Goal: Task Accomplishment & Management: Use online tool/utility

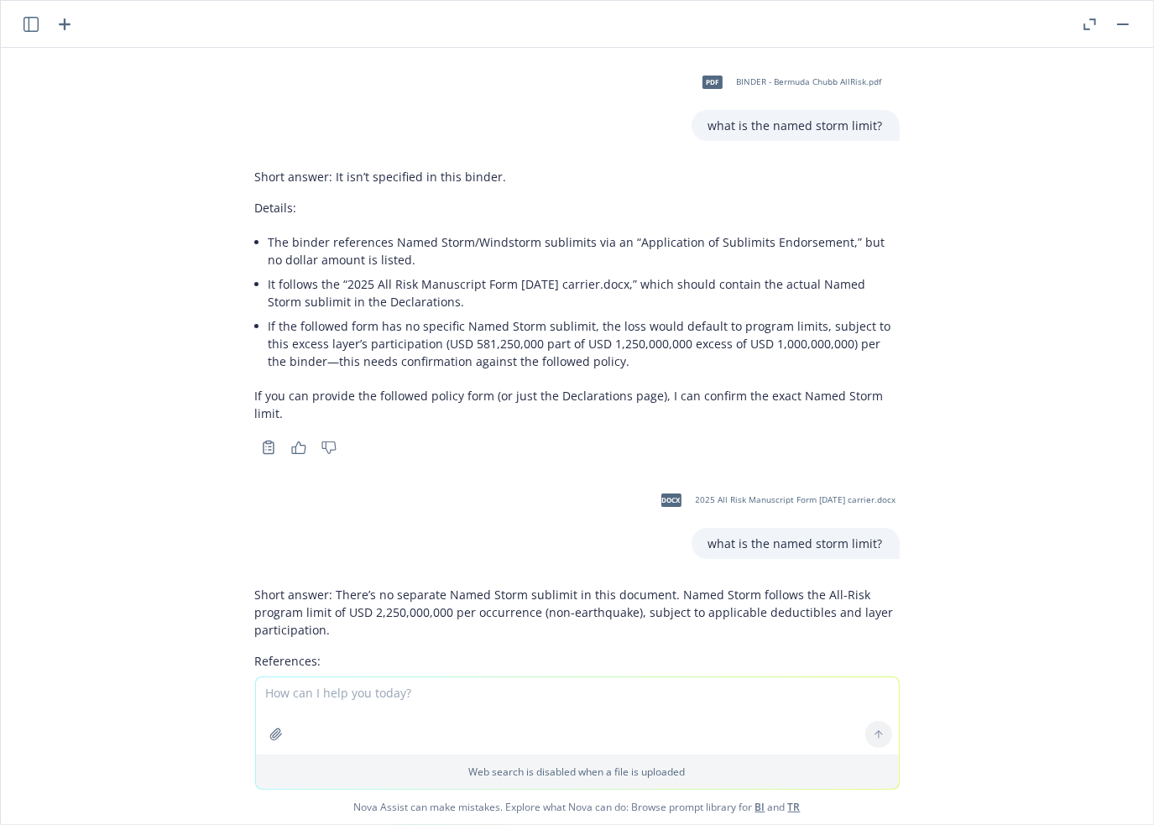
scroll to position [6553, 0]
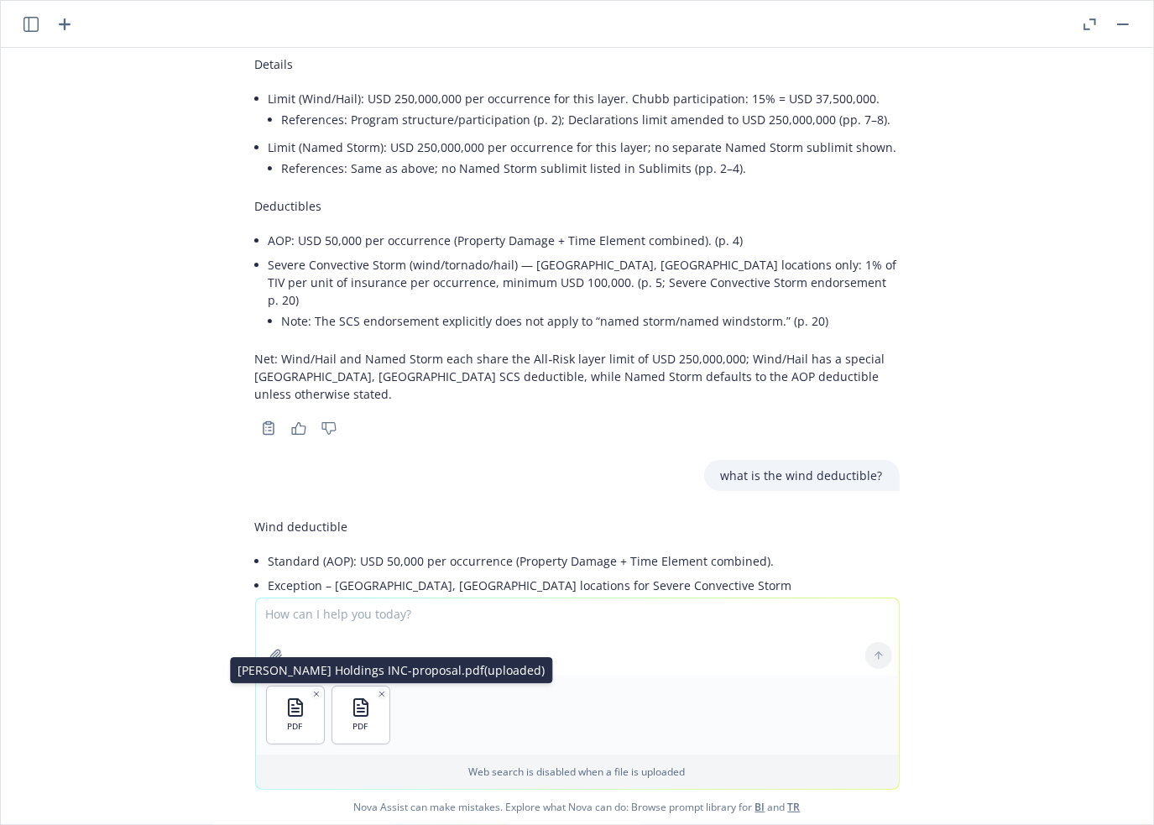
click at [378, 691] on icon "button" at bounding box center [382, 694] width 8 height 8
click at [380, 621] on textarea at bounding box center [577, 636] width 643 height 77
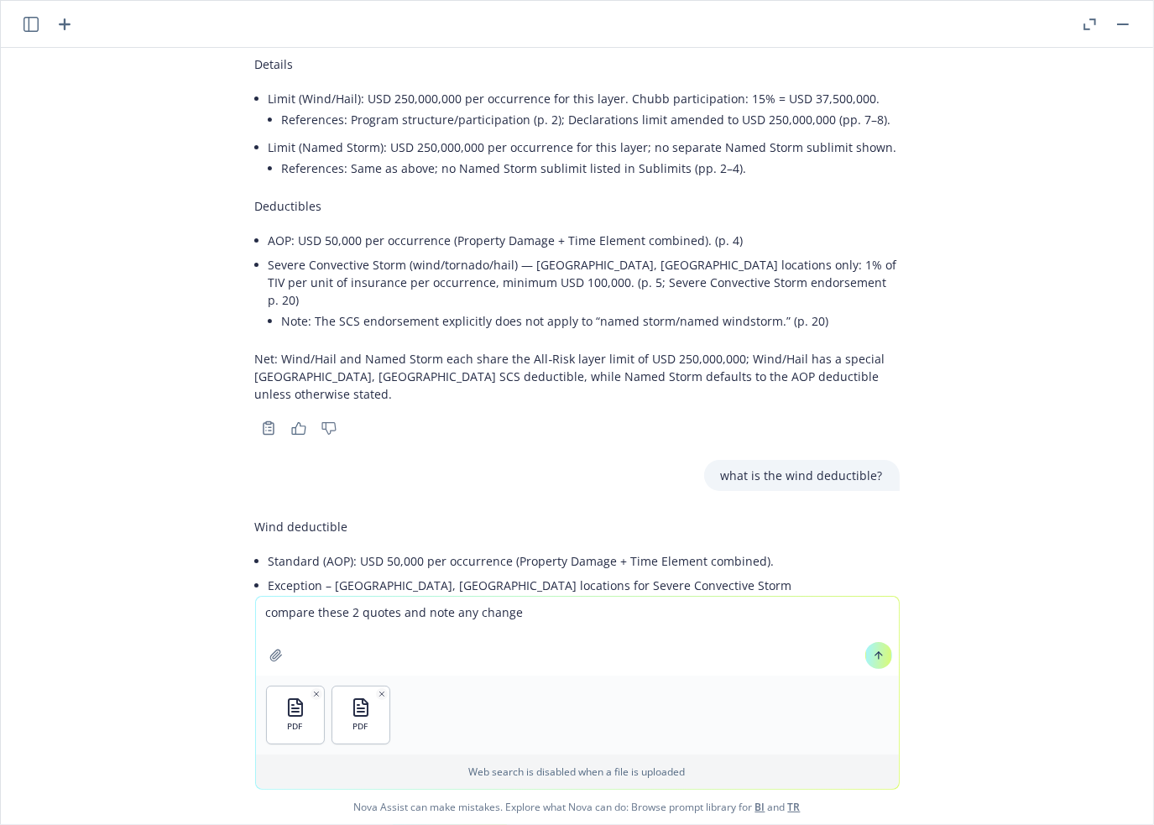
type textarea "compare these 2 quotes and note any changes"
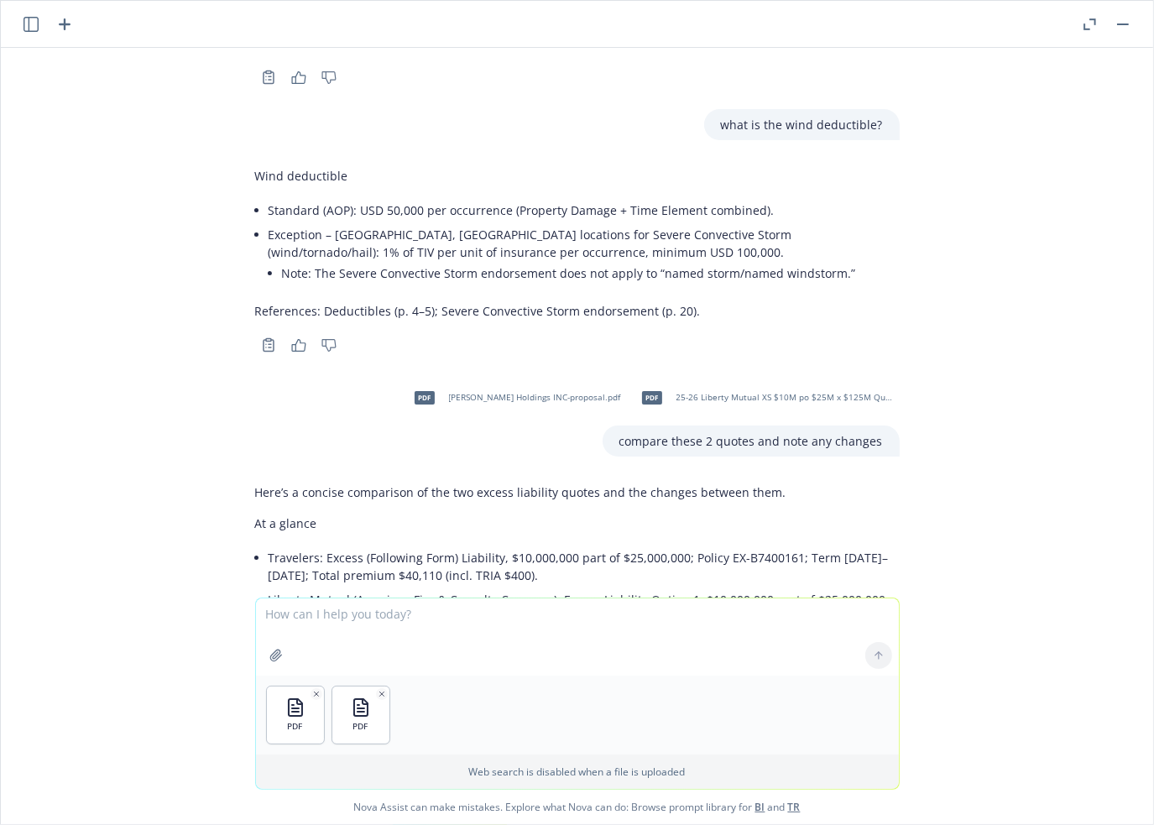
scroll to position [6886, 0]
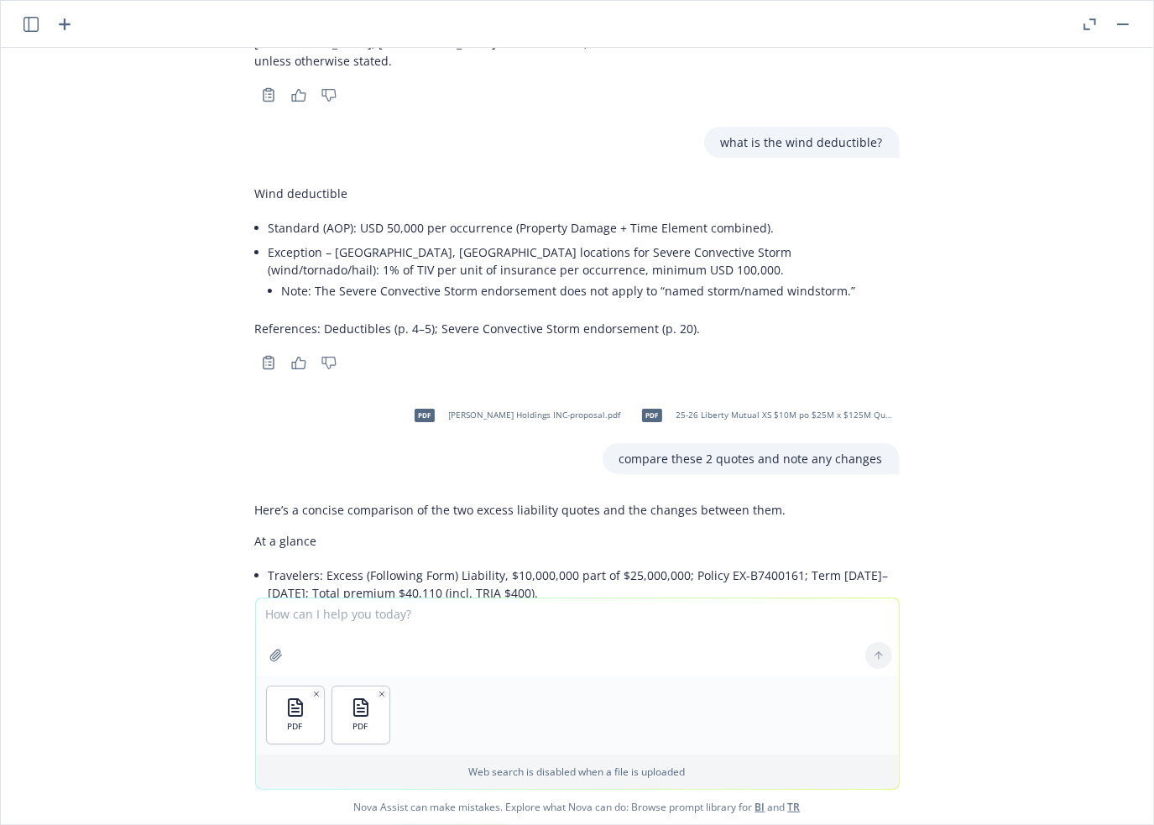
drag, startPoint x: 618, startPoint y: 389, endPoint x: 896, endPoint y: 384, distance: 278.6
click at [896, 394] on div "pdf [PERSON_NAME] Holdings INC-proposal.pdf pdf 25-26 Liberty Mutual XS $10M po…" at bounding box center [577, 434] width 671 height 80
click at [725, 443] on div "compare these 2 quotes and note any changes" at bounding box center [750, 458] width 297 height 31
drag, startPoint x: 616, startPoint y: 390, endPoint x: 884, endPoint y: 380, distance: 267.9
click at [884, 443] on div "compare these 2 quotes and note any changes" at bounding box center [750, 458] width 297 height 31
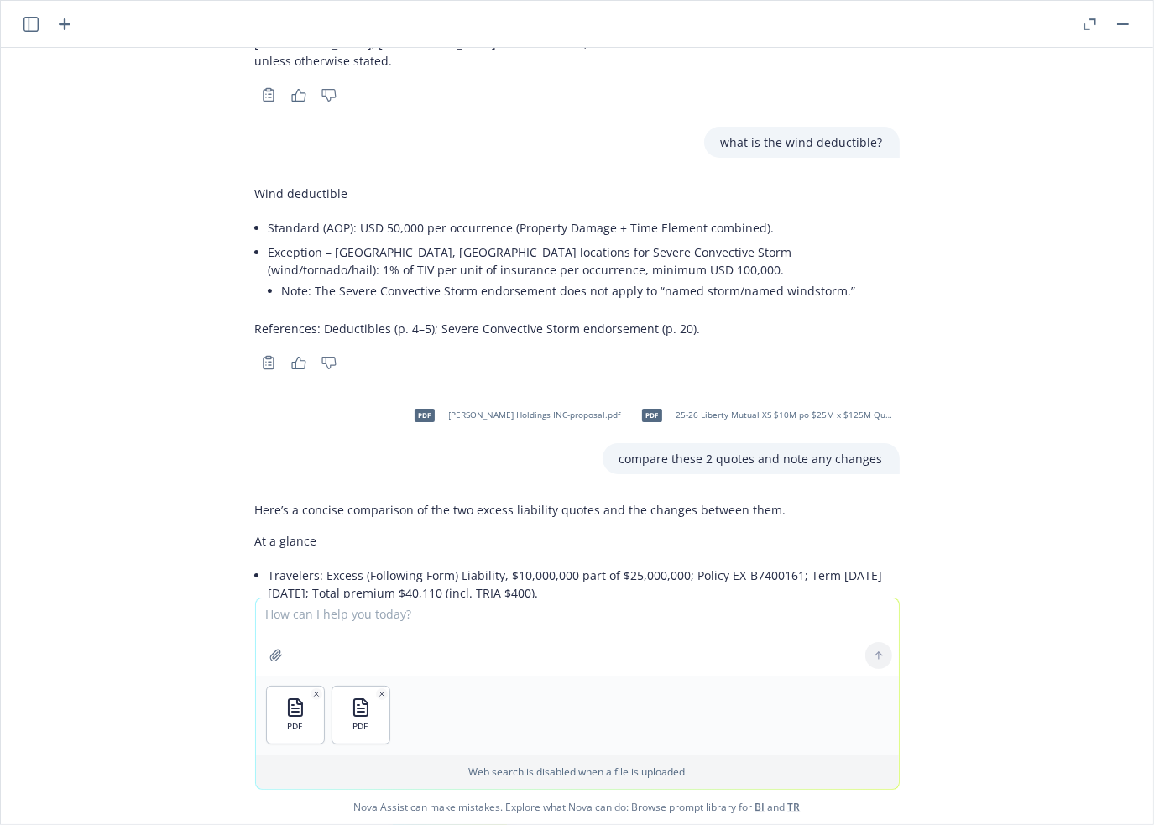
copy p "compare these 2 quotes and note any changes"
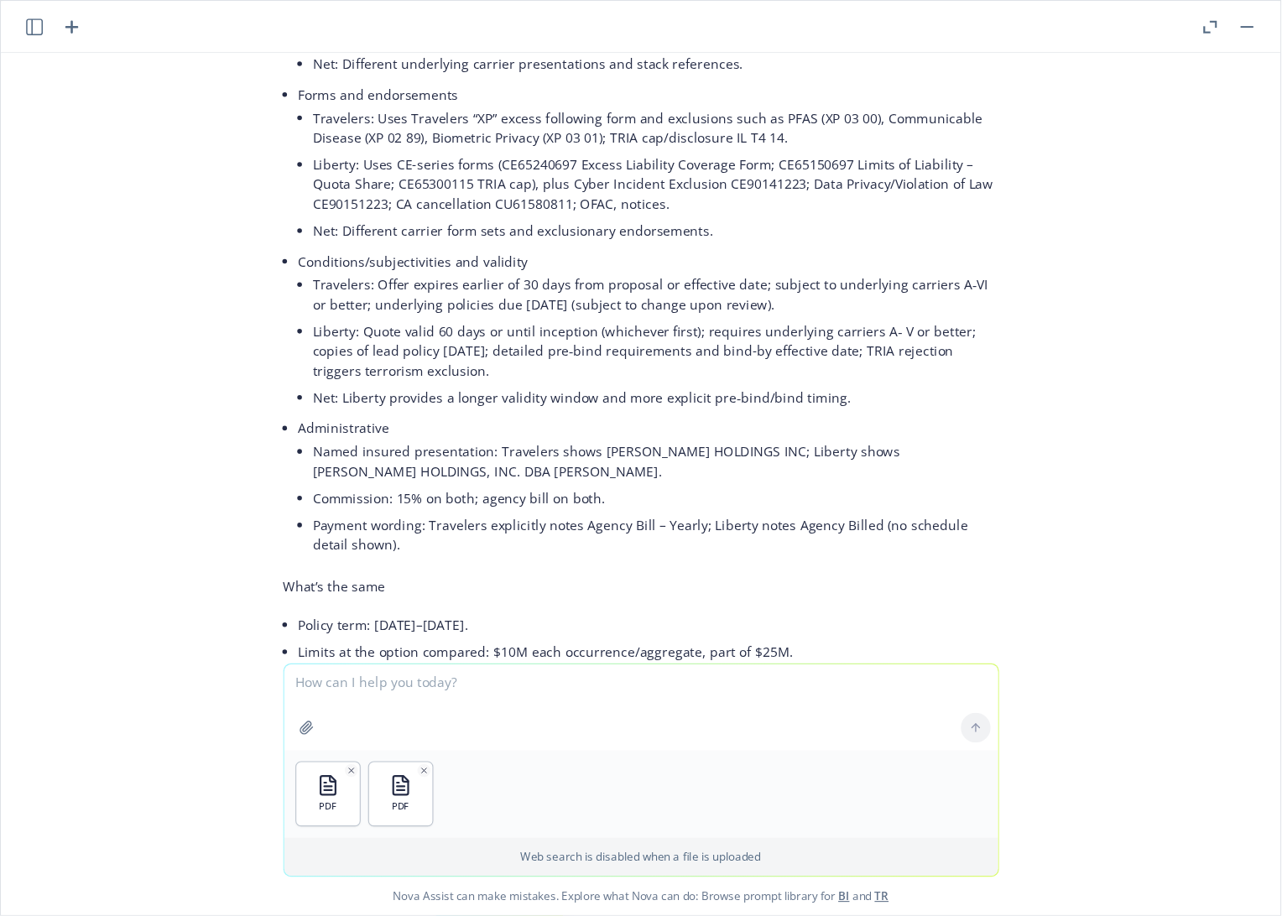
scroll to position [7971, 0]
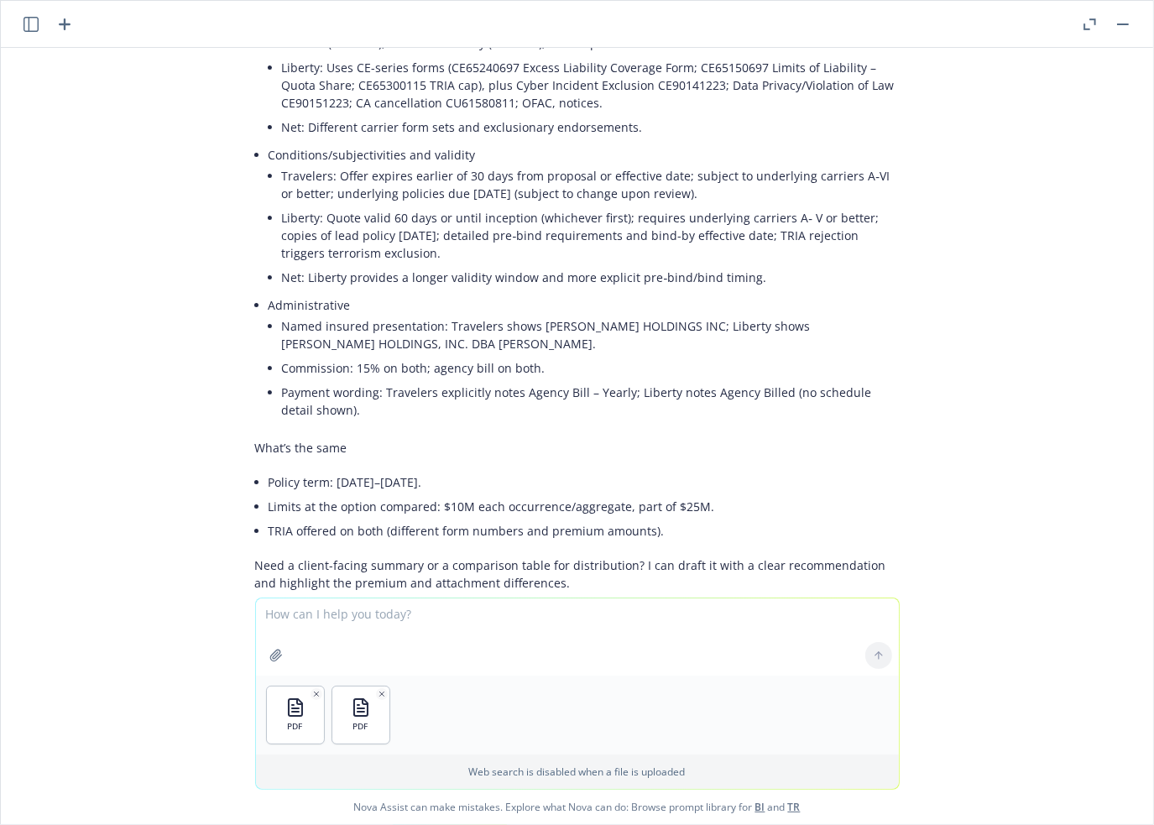
click at [473, 617] on textarea at bounding box center [577, 636] width 643 height 77
paste textarea "compare these 2 quotes and note any changes"
type textarea "compare these 2 quotes and note any changes"
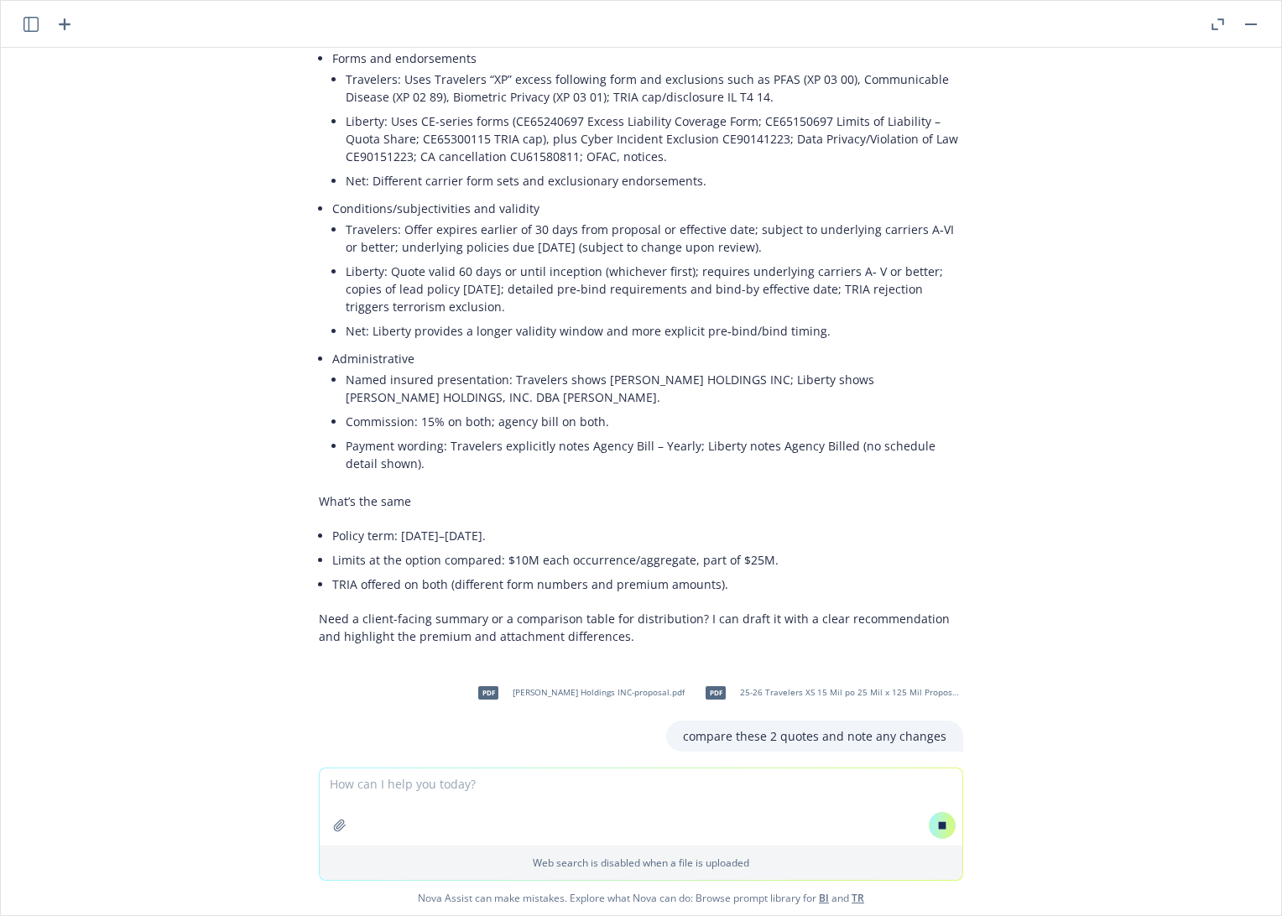
scroll to position [7534, 0]
